Goal: Transaction & Acquisition: Purchase product/service

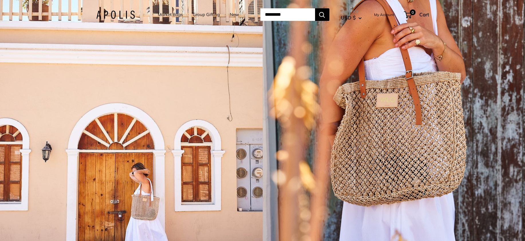
click at [292, 13] on input "Search..." at bounding box center [287, 14] width 55 height 13
type input "**********"
click at [315, 8] on button "Search" at bounding box center [322, 14] width 14 height 13
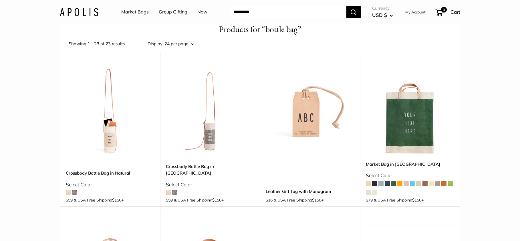
scroll to position [29, 0]
click at [112, 173] on link "Crossbody Bottle Bag in Natural" at bounding box center [110, 173] width 89 height 7
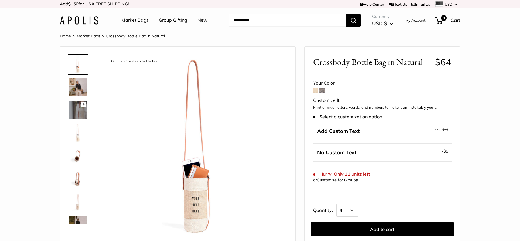
click at [76, 155] on img at bounding box center [78, 156] width 18 height 18
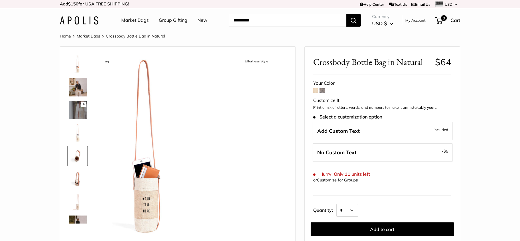
scroll to position [18, 0]
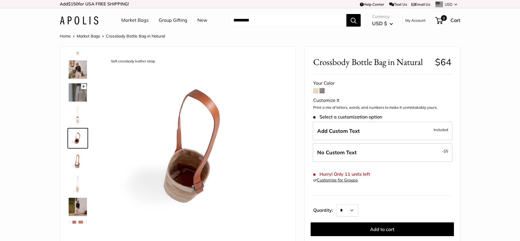
click at [76, 159] on img at bounding box center [78, 161] width 18 height 18
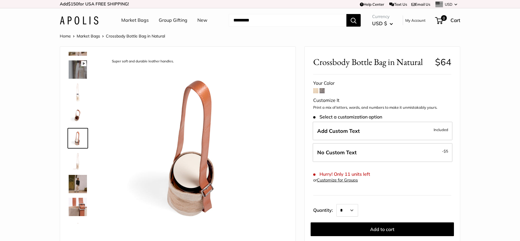
click at [77, 164] on img at bounding box center [78, 161] width 18 height 18
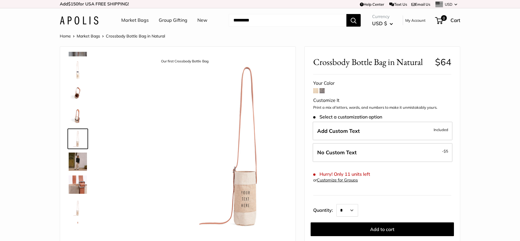
scroll to position [64, 0]
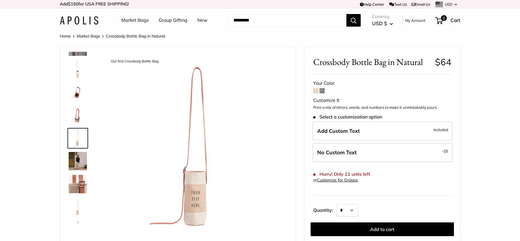
click at [78, 182] on img at bounding box center [78, 184] width 18 height 18
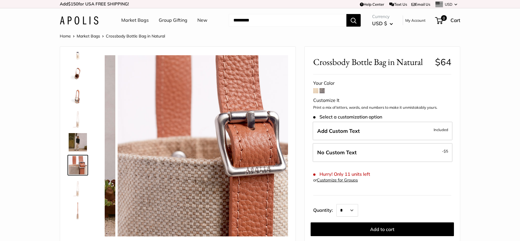
click at [77, 147] on img at bounding box center [78, 142] width 18 height 18
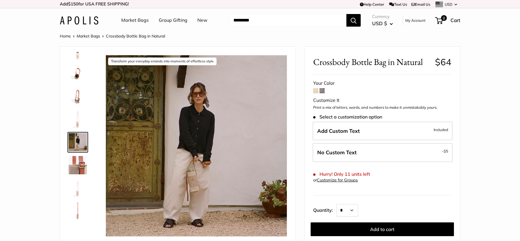
click at [76, 191] on img at bounding box center [78, 188] width 18 height 18
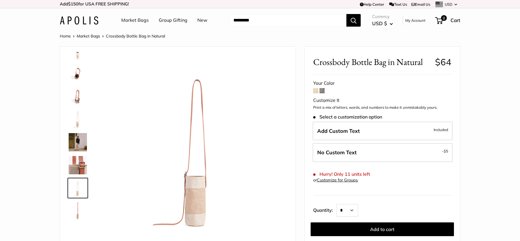
click at [74, 213] on img at bounding box center [78, 211] width 18 height 18
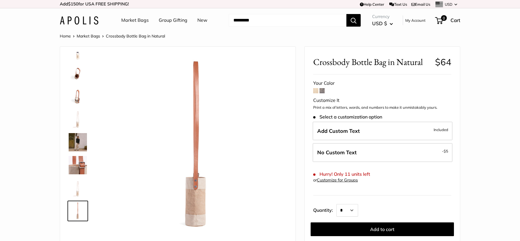
click at [80, 93] on img at bounding box center [78, 96] width 18 height 18
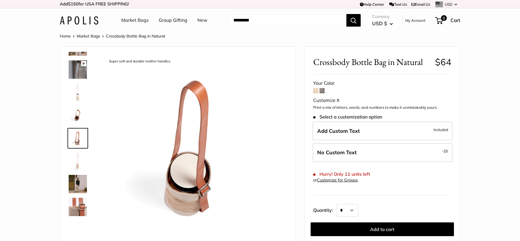
click at [76, 110] on img at bounding box center [78, 115] width 18 height 18
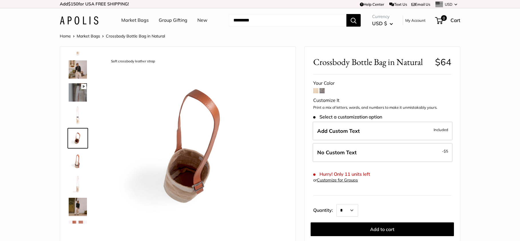
scroll to position [0, 0]
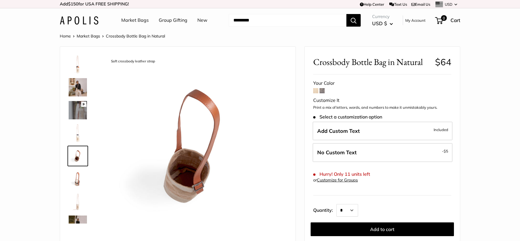
click at [81, 115] on img at bounding box center [78, 110] width 18 height 18
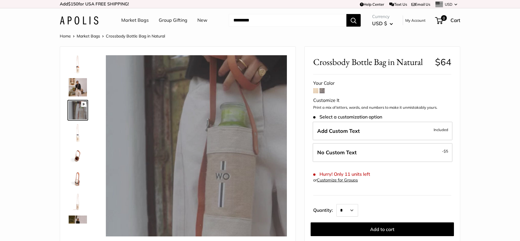
click at [194, 149] on div at bounding box center [196, 145] width 181 height 181
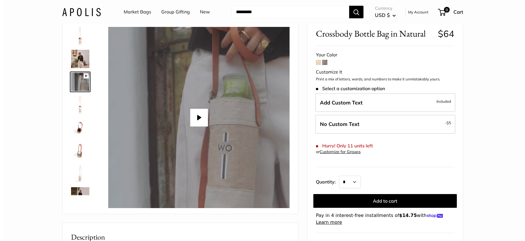
scroll to position [29, 0]
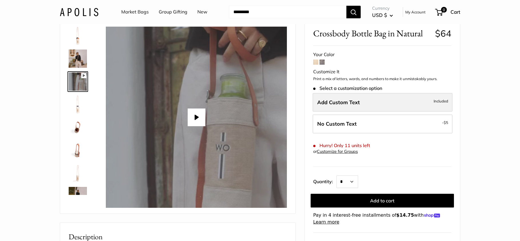
click at [327, 102] on span "Add Custom Text" at bounding box center [338, 102] width 43 height 7
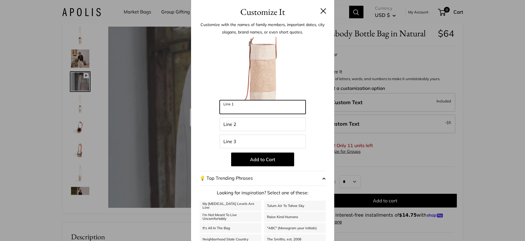
click at [230, 108] on input "Line 1" at bounding box center [263, 107] width 86 height 14
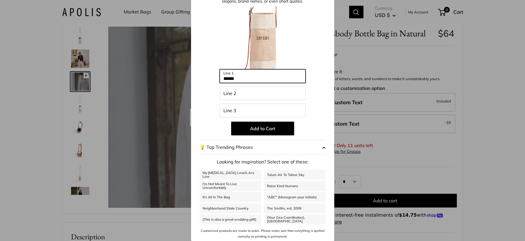
scroll to position [32, 0]
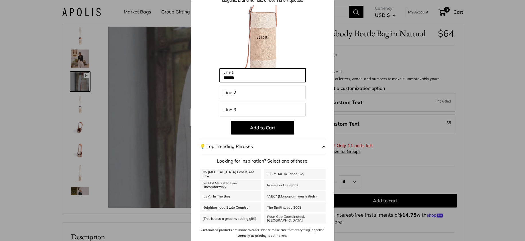
type input "******"
click at [317, 147] on button "💡 Top Trending Phrases" at bounding box center [263, 146] width 126 height 15
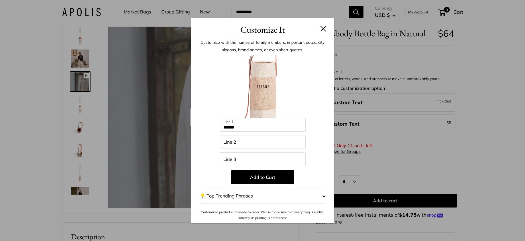
click at [315, 197] on button "💡 Top Trending Phrases" at bounding box center [263, 196] width 126 height 15
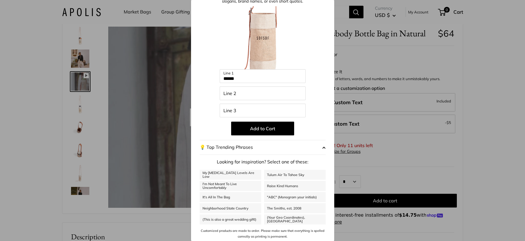
scroll to position [32, 0]
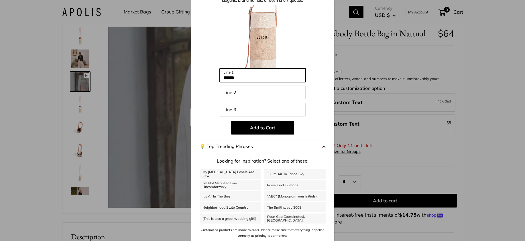
drag, startPoint x: 245, startPoint y: 76, endPoint x: 200, endPoint y: 76, distance: 45.2
click at [200, 76] on div "Enter 33 letters ****** Line 1 Line 2 Line 3 Add to Cart 💡 Top Trending Phrases…" at bounding box center [263, 121] width 126 height 233
type input "***"
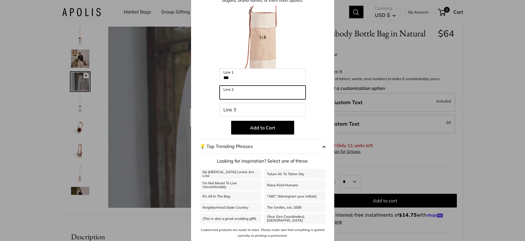
click at [233, 94] on input "Line 2" at bounding box center [263, 93] width 86 height 14
type input "****"
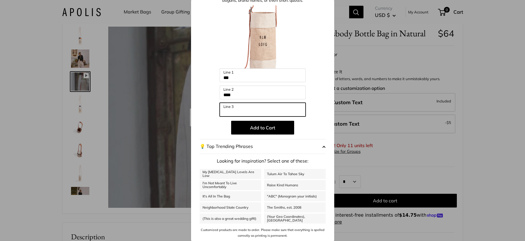
click at [243, 107] on input "Line 3" at bounding box center [263, 110] width 86 height 14
type input "******"
drag, startPoint x: 245, startPoint y: 111, endPoint x: 219, endPoint y: 109, distance: 26.1
click at [220, 109] on input "******" at bounding box center [263, 110] width 86 height 14
click at [215, 96] on div "Enter 33 letters *** Line 1 **** Line 2 Line 3 Add to Cart 💡 Top Trending Phras…" at bounding box center [263, 121] width 126 height 233
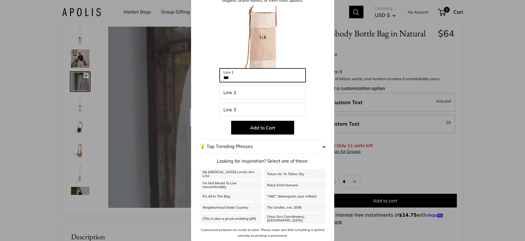
drag, startPoint x: 234, startPoint y: 74, endPoint x: 216, endPoint y: 77, distance: 17.7
click at [216, 77] on div "Enter 33 letters *** Line 1 Line 2 Line 3 Add to Cart 💡 Top Trending Phrases Lo…" at bounding box center [263, 121] width 126 height 233
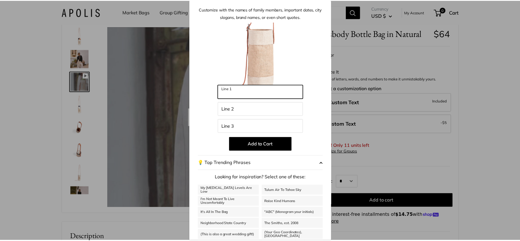
scroll to position [0, 0]
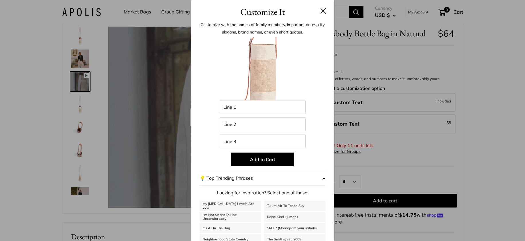
click at [321, 11] on button at bounding box center [323, 11] width 6 height 6
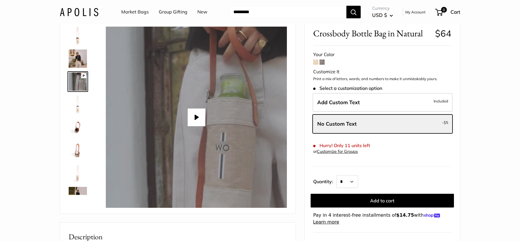
click at [79, 110] on img at bounding box center [78, 104] width 18 height 18
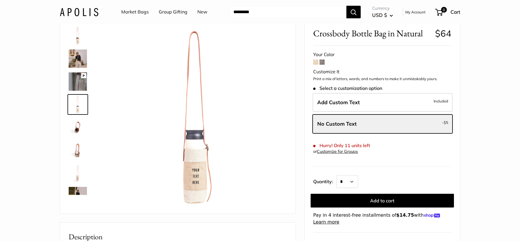
click at [79, 41] on img at bounding box center [78, 36] width 18 height 18
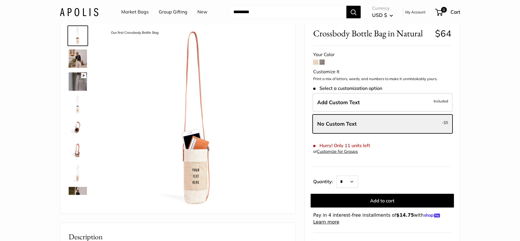
click at [78, 132] on img at bounding box center [78, 127] width 18 height 18
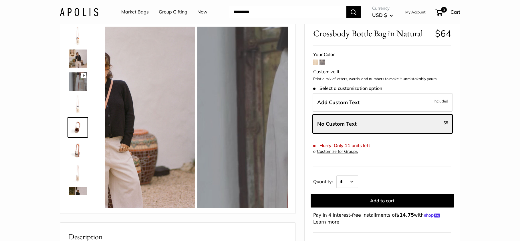
scroll to position [18, 0]
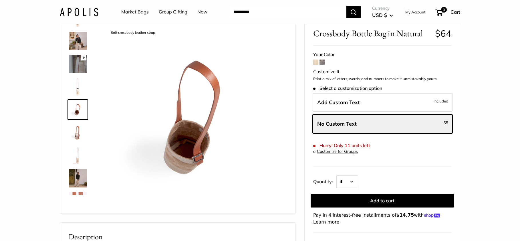
click at [79, 179] on img at bounding box center [78, 178] width 18 height 18
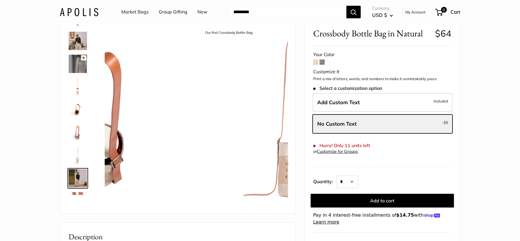
scroll to position [82, 0]
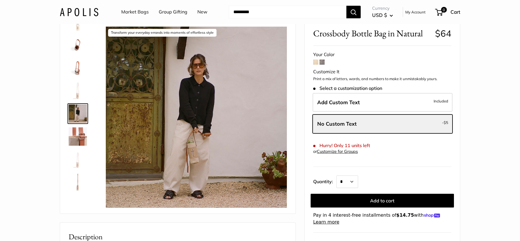
click at [79, 179] on img at bounding box center [78, 182] width 18 height 18
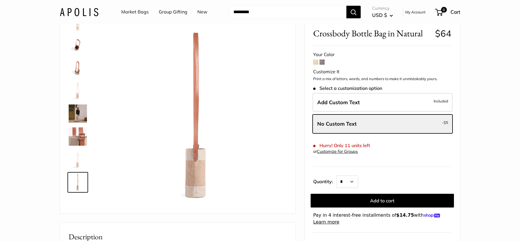
click at [78, 158] on img at bounding box center [78, 159] width 18 height 18
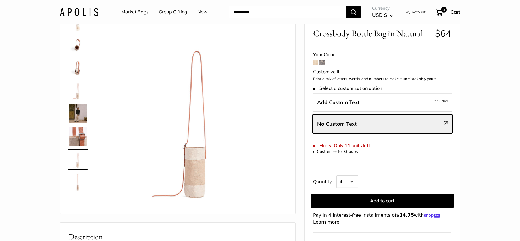
click at [80, 135] on img at bounding box center [78, 136] width 18 height 18
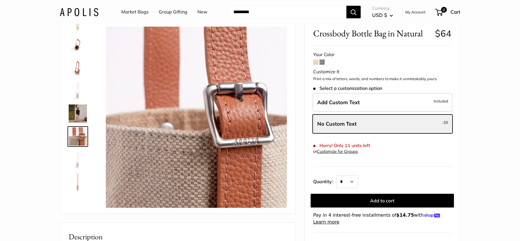
click at [76, 117] on img at bounding box center [78, 113] width 18 height 18
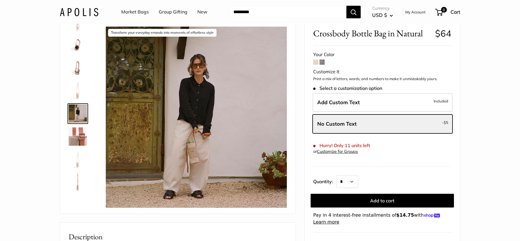
click at [482, 21] on header "Market Bags Group Gifting New Need help? Text Us: 20919 [EMAIL_ADDRESS][DOMAIN_…" at bounding box center [260, 12] width 520 height 24
